Goal: Navigation & Orientation: Find specific page/section

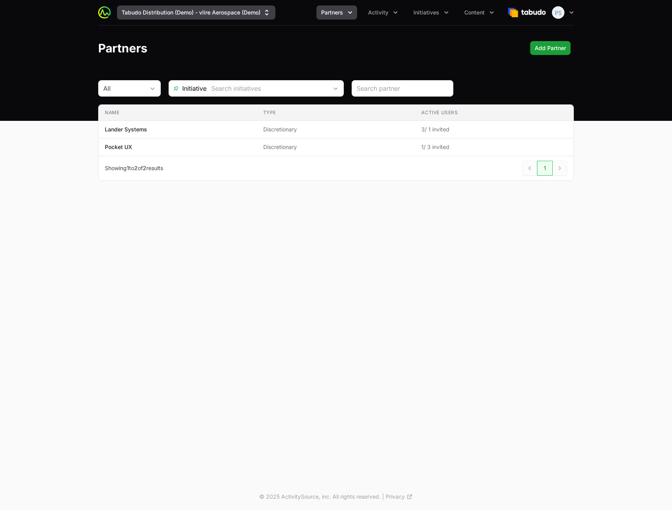
click at [214, 15] on button "Tabudo Distribution (Demo) - vlire Aerospace (Demo)" at bounding box center [196, 12] width 159 height 14
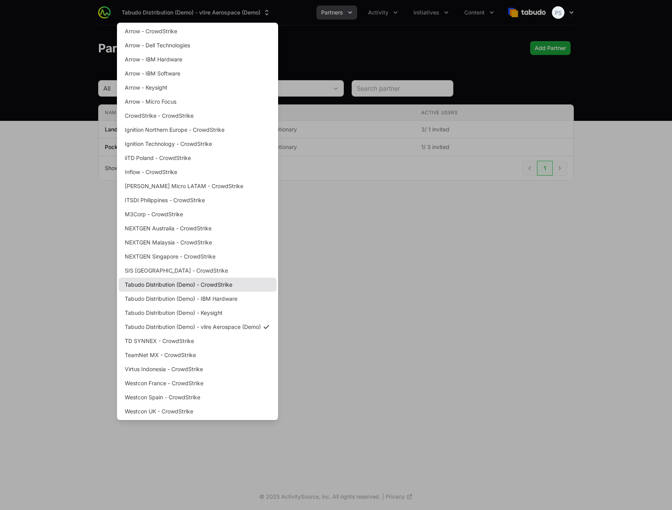
click at [225, 287] on link "Tabudo Distribution (Demo) - CrowdStrike" at bounding box center [198, 285] width 158 height 14
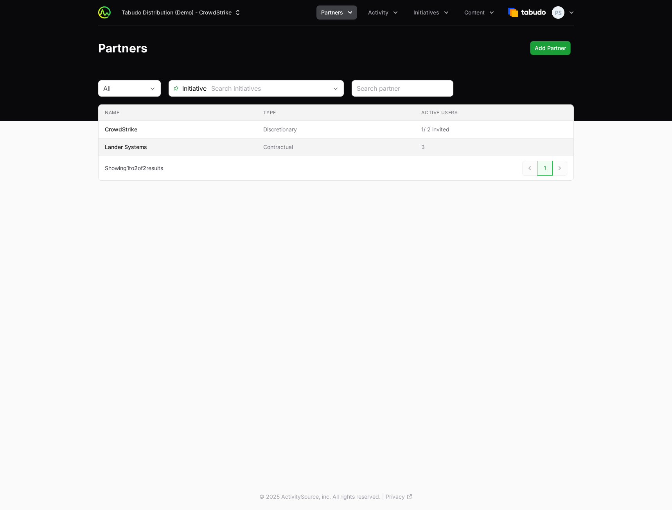
click at [256, 151] on td "Name Lander Systems" at bounding box center [178, 148] width 159 height 18
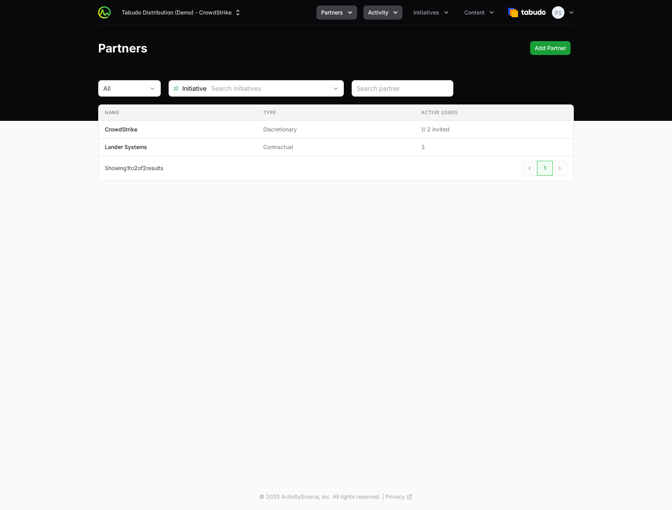
click at [382, 9] on span "Activity" at bounding box center [378, 13] width 20 height 8
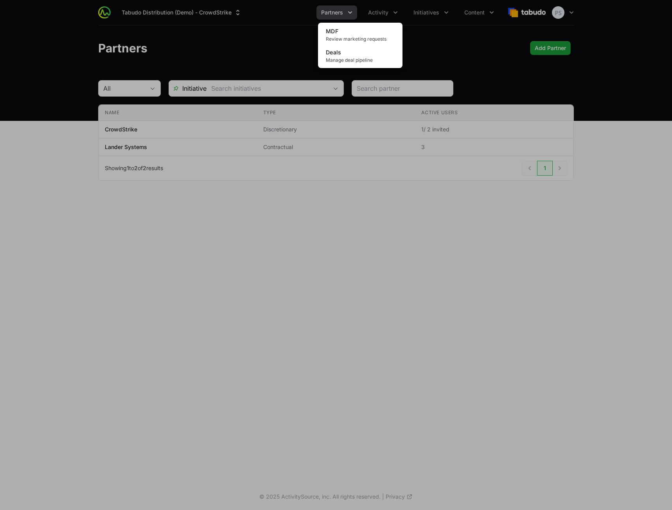
click at [379, 24] on div "MDF Review marketing requests Deals Manage deal pipeline" at bounding box center [360, 45] width 85 height 45
click at [376, 27] on link "MDF Review marketing requests" at bounding box center [360, 34] width 81 height 21
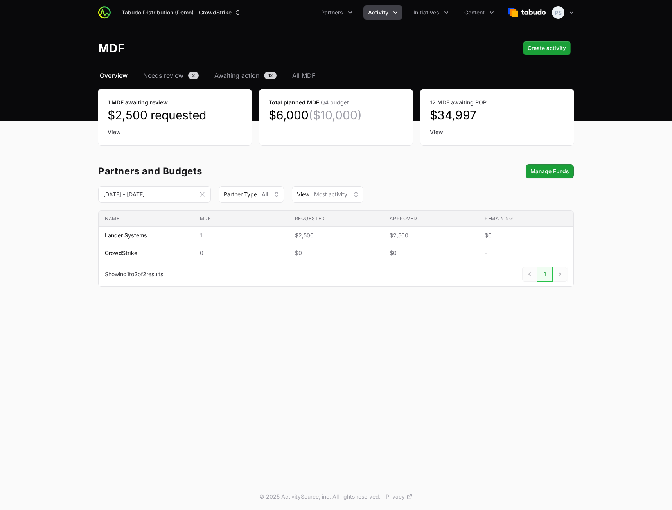
click at [376, 15] on span "Activity" at bounding box center [378, 13] width 20 height 8
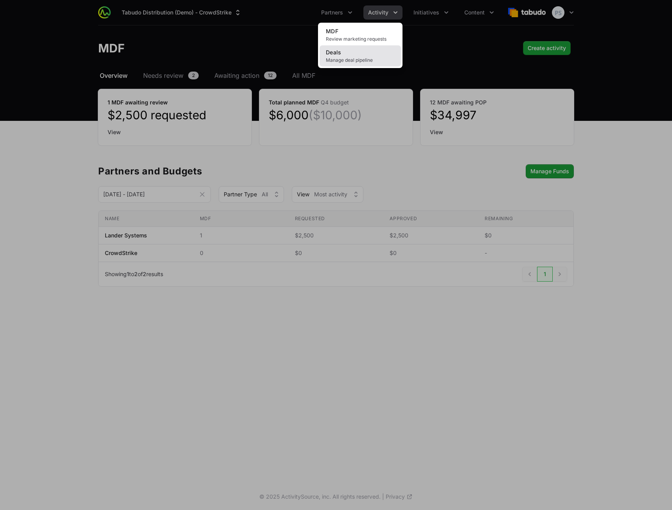
click at [367, 54] on link "Deals Manage deal pipeline" at bounding box center [360, 55] width 81 height 21
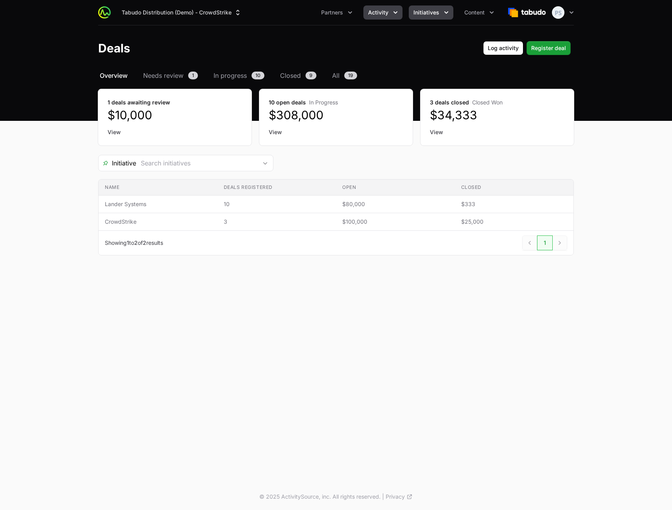
click at [428, 13] on span "Initiatives" at bounding box center [427, 13] width 26 height 8
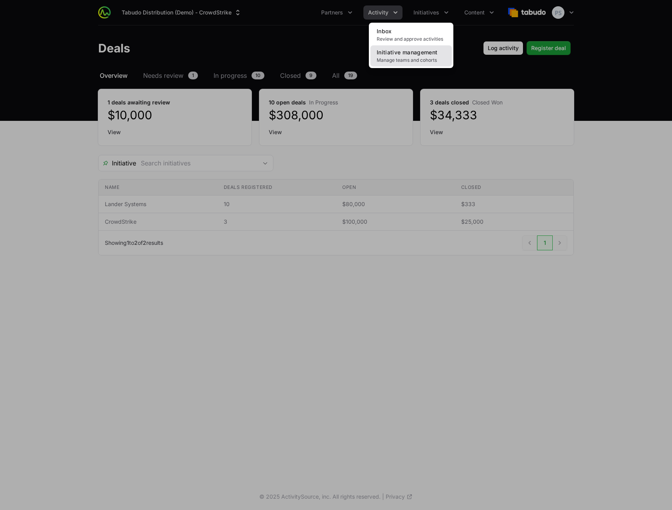
click at [423, 49] on span "Initiative management" at bounding box center [407, 52] width 61 height 7
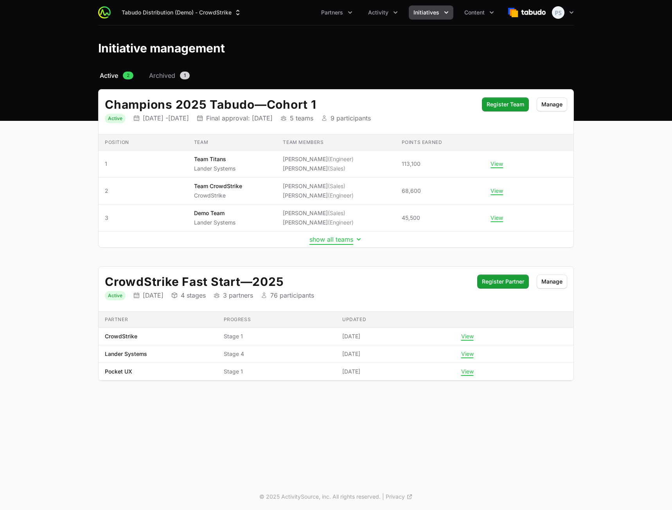
click at [337, 242] on button "show all teams" at bounding box center [336, 240] width 53 height 8
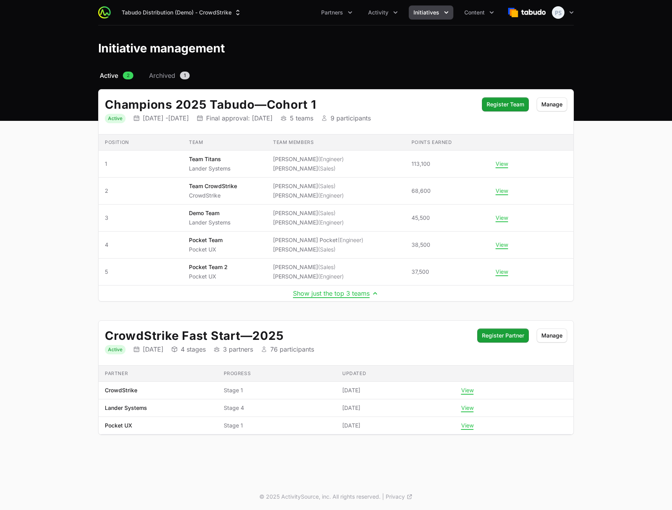
click at [595, 246] on main "Select a tab Active Archived Active 2 Archived 1 Champions 2025 Tabudo — Cohort…" at bounding box center [336, 262] width 672 height 383
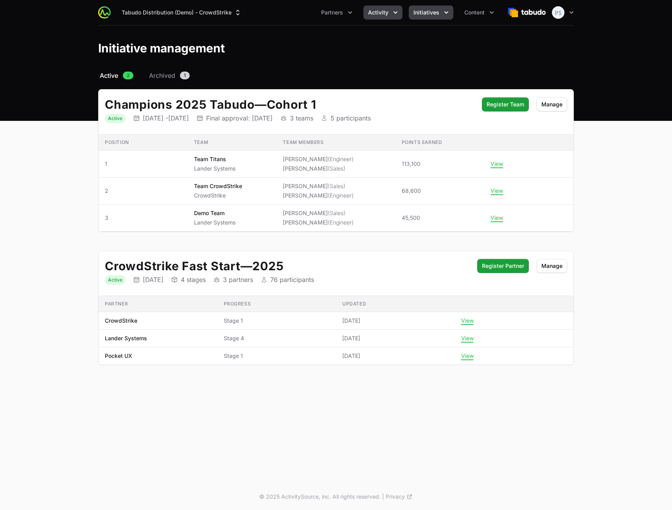
click at [389, 16] on button "Activity" at bounding box center [383, 12] width 39 height 14
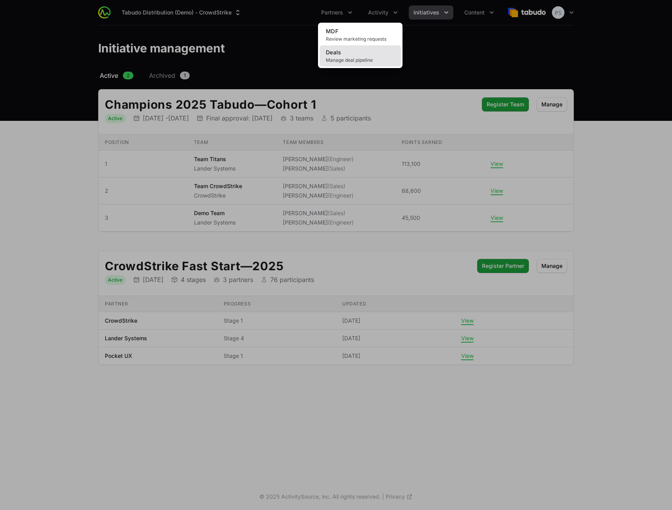
click at [369, 52] on link "Deals Manage deal pipeline" at bounding box center [360, 55] width 81 height 21
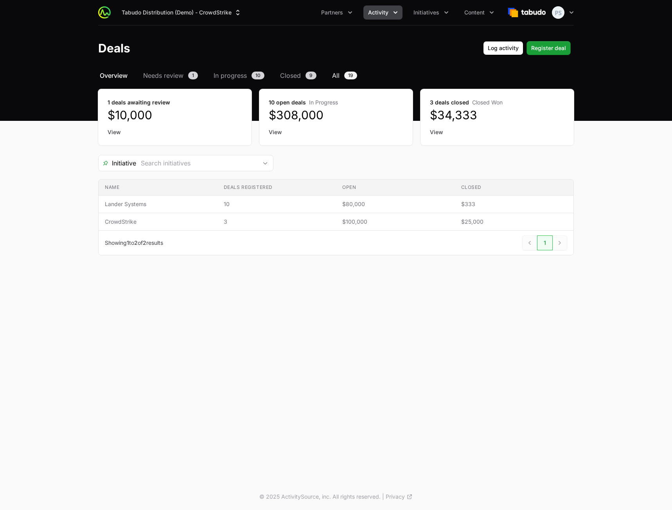
click at [338, 77] on span "All" at bounding box center [335, 75] width 7 height 9
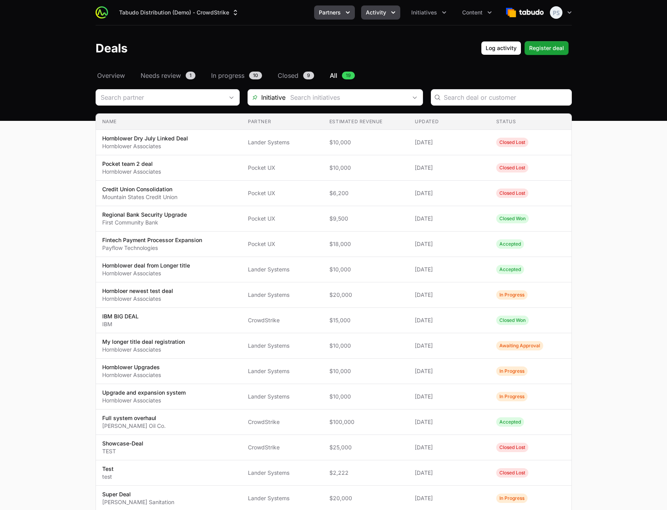
click at [336, 11] on span "Partners" at bounding box center [330, 13] width 22 height 8
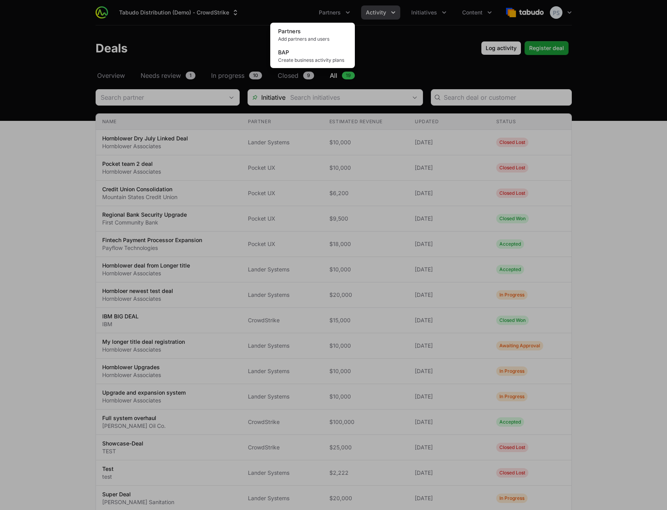
click at [470, 12] on div "Partners menu" at bounding box center [333, 255] width 667 height 510
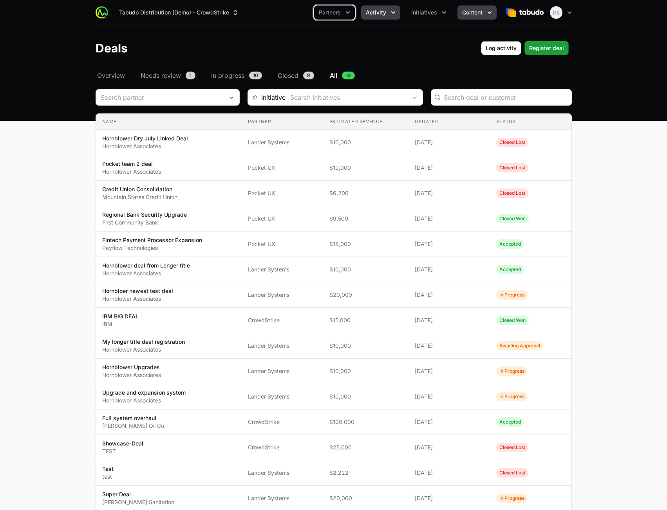
click at [470, 12] on span "Content" at bounding box center [472, 13] width 20 height 8
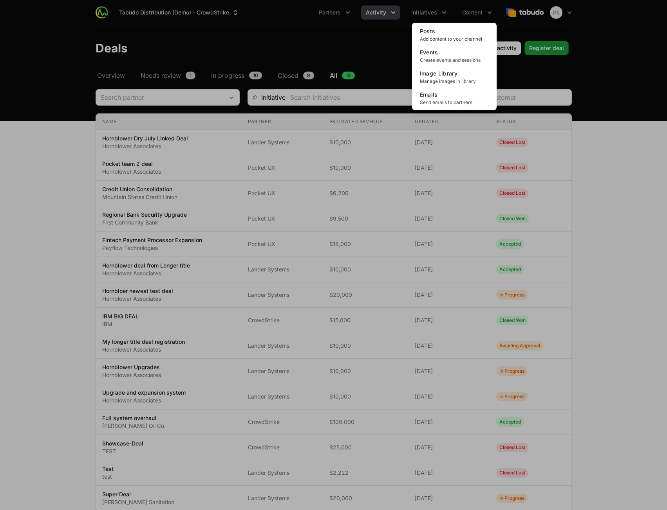
click at [312, 15] on div "Content menu" at bounding box center [333, 255] width 667 height 510
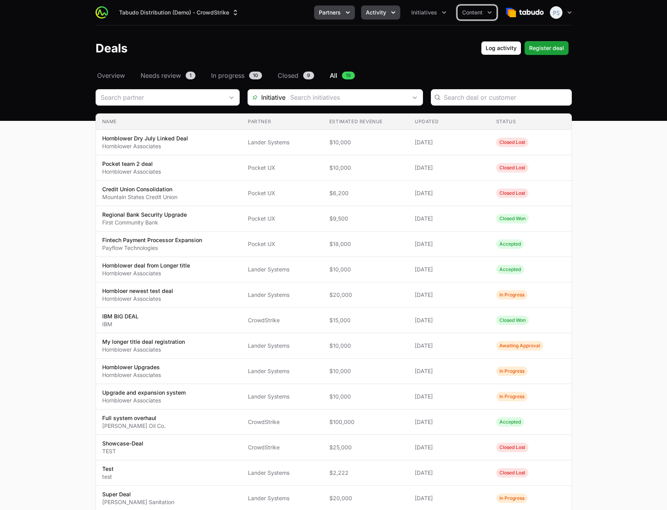
click at [320, 13] on span "Partners" at bounding box center [330, 13] width 22 height 8
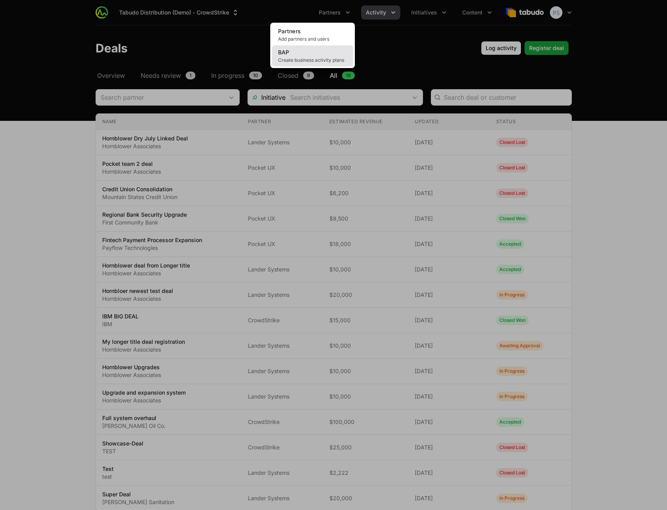
click at [314, 53] on link "BAP Create business activity plans" at bounding box center [312, 55] width 81 height 21
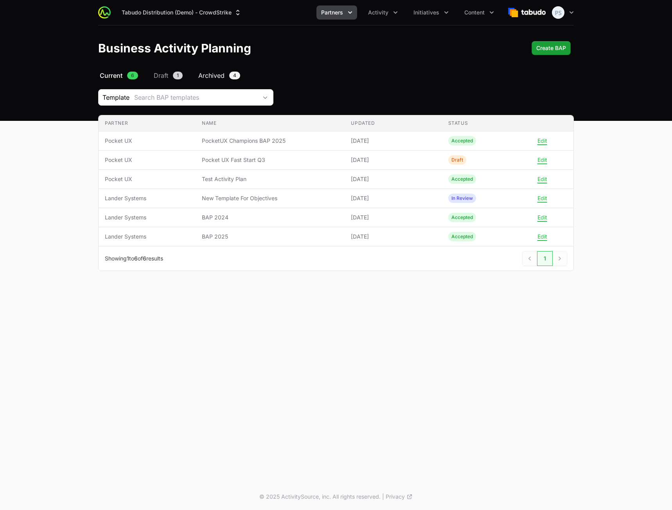
click at [216, 77] on span "Archived" at bounding box center [211, 75] width 26 height 9
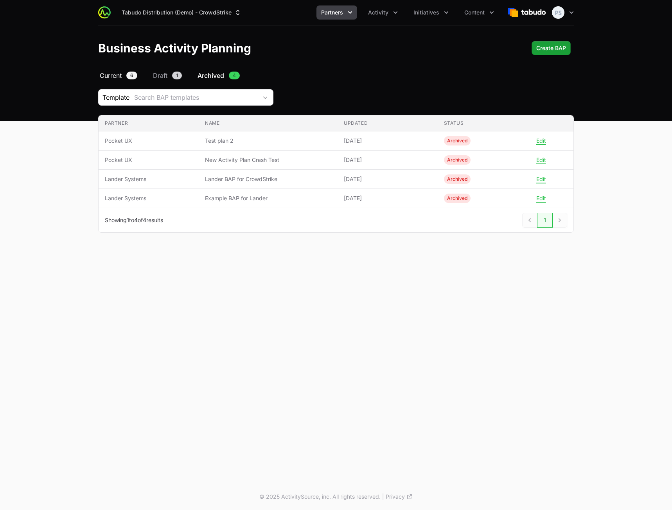
click at [123, 77] on link "Current 6" at bounding box center [118, 75] width 41 height 9
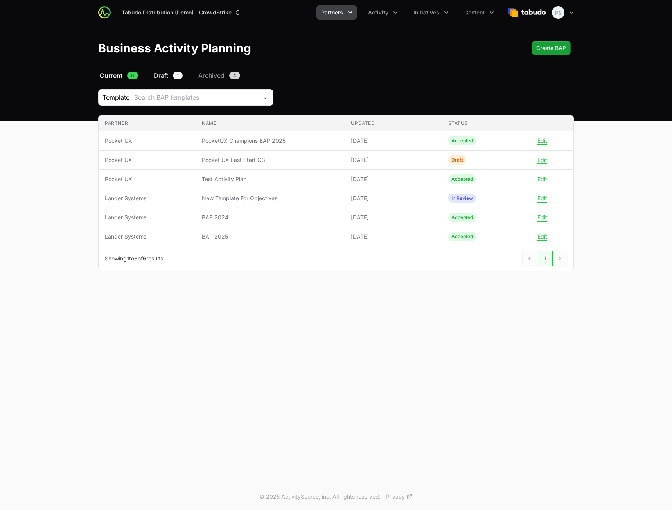
click at [157, 74] on span "Draft" at bounding box center [161, 75] width 14 height 9
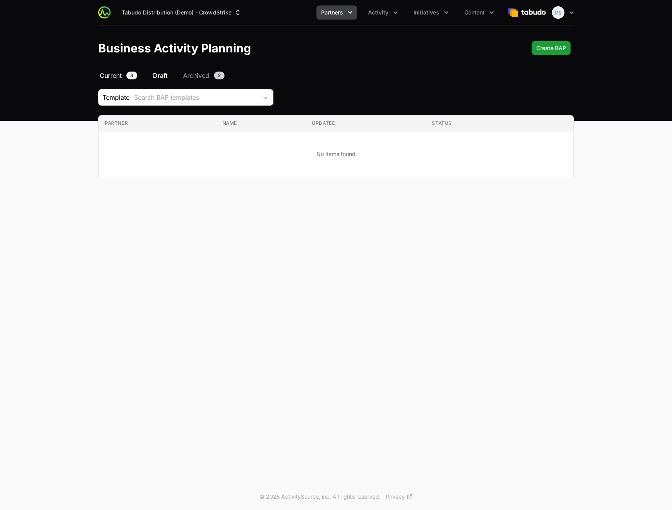
click at [112, 78] on span "Current" at bounding box center [111, 75] width 22 height 9
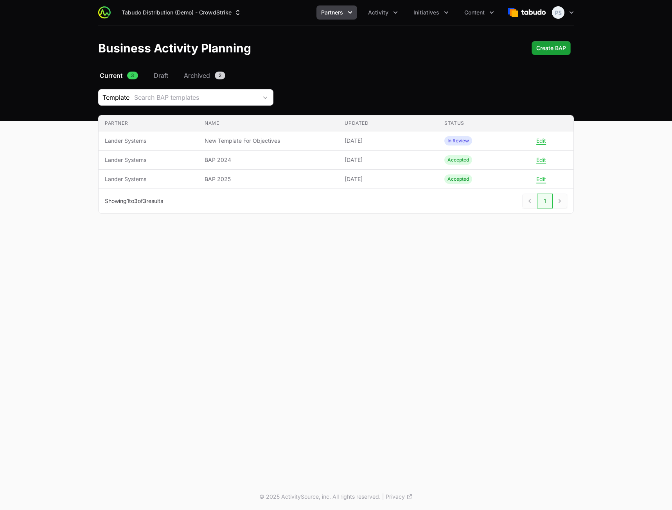
click at [335, 16] on span "Partners" at bounding box center [332, 13] width 22 height 8
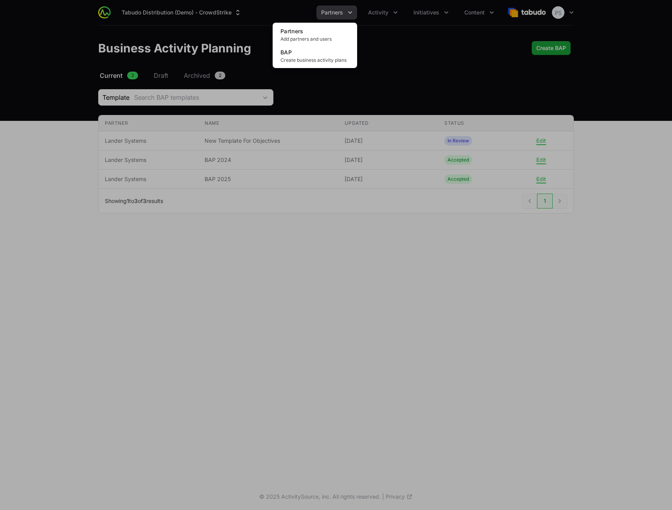
click at [367, 16] on div "Partners menu" at bounding box center [336, 255] width 672 height 510
click at [375, 14] on span "Activity" at bounding box center [378, 13] width 20 height 8
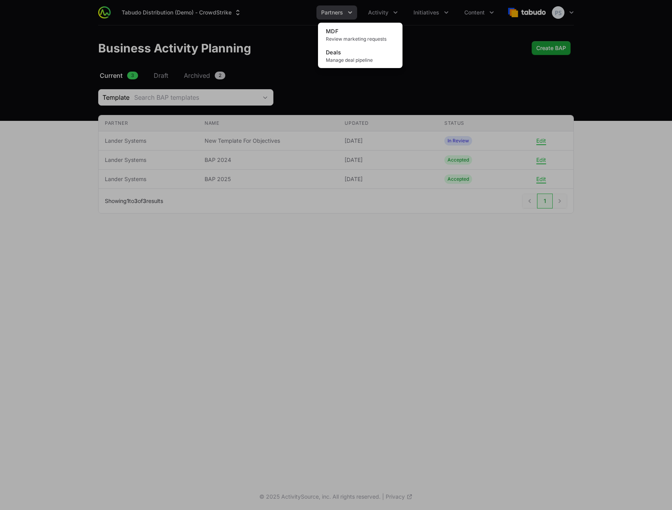
click at [414, 14] on div "Activity menu" at bounding box center [336, 255] width 672 height 510
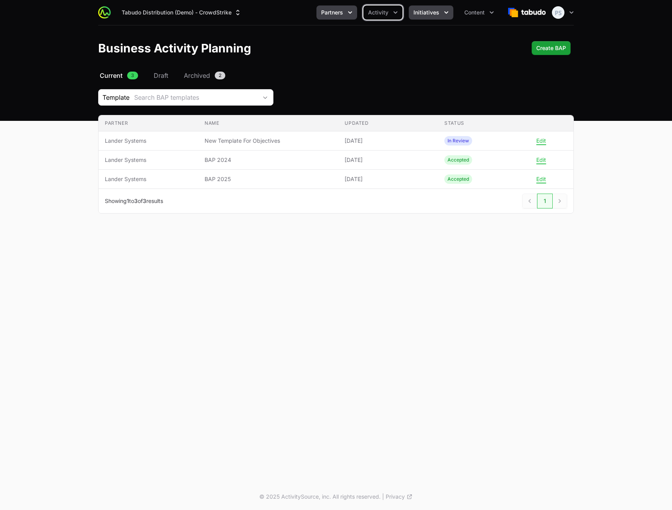
click at [415, 14] on span "Initiatives" at bounding box center [427, 13] width 26 height 8
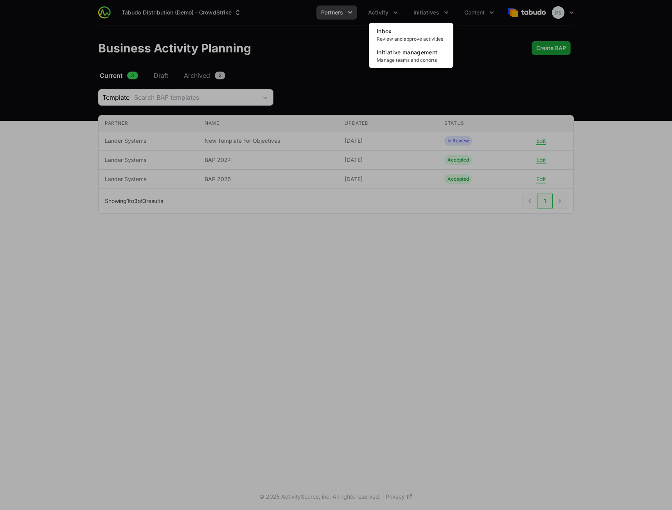
click at [469, 13] on div "Initiatives menu" at bounding box center [336, 255] width 672 height 510
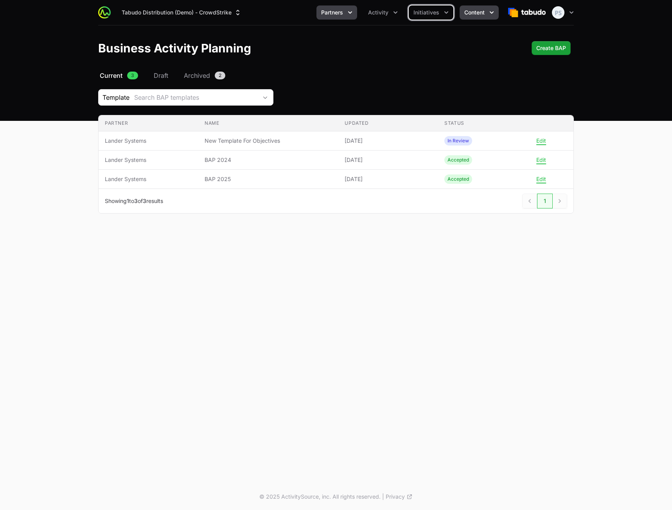
click at [472, 13] on span "Content" at bounding box center [475, 13] width 20 height 8
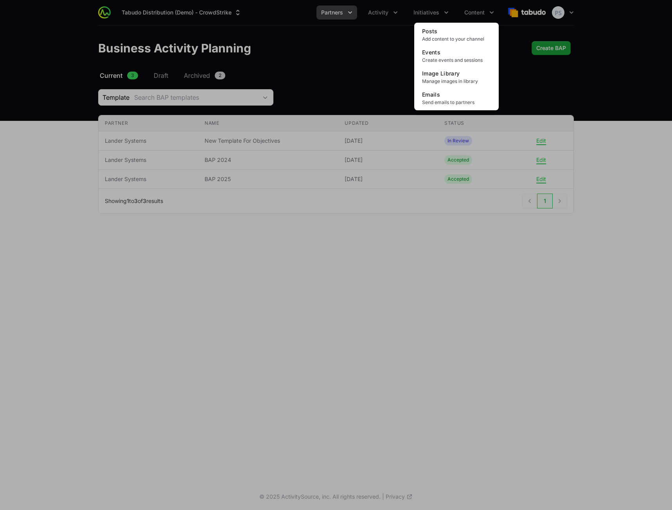
click at [364, 53] on div "Content menu" at bounding box center [336, 255] width 672 height 510
